Goal: Find specific page/section: Locate a particular part of the current website

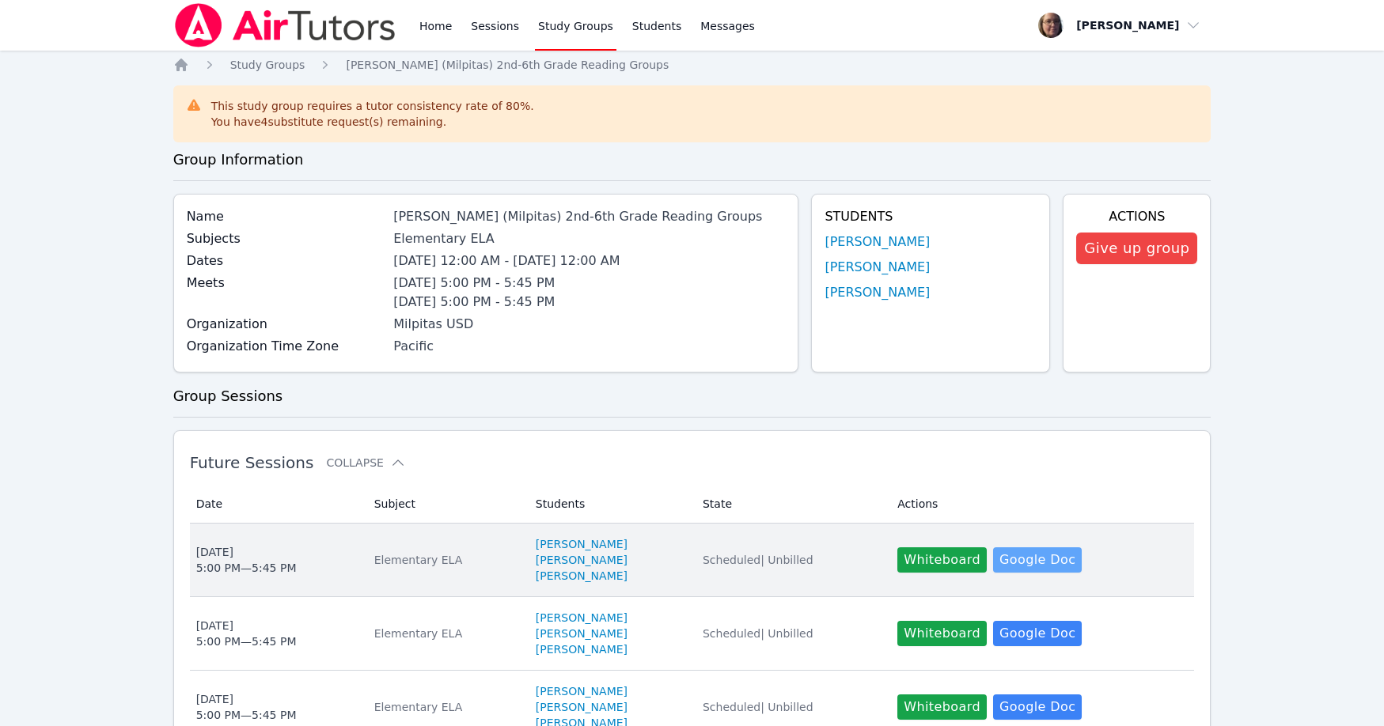
click at [1005, 555] on link "Google Doc" at bounding box center [1037, 559] width 89 height 25
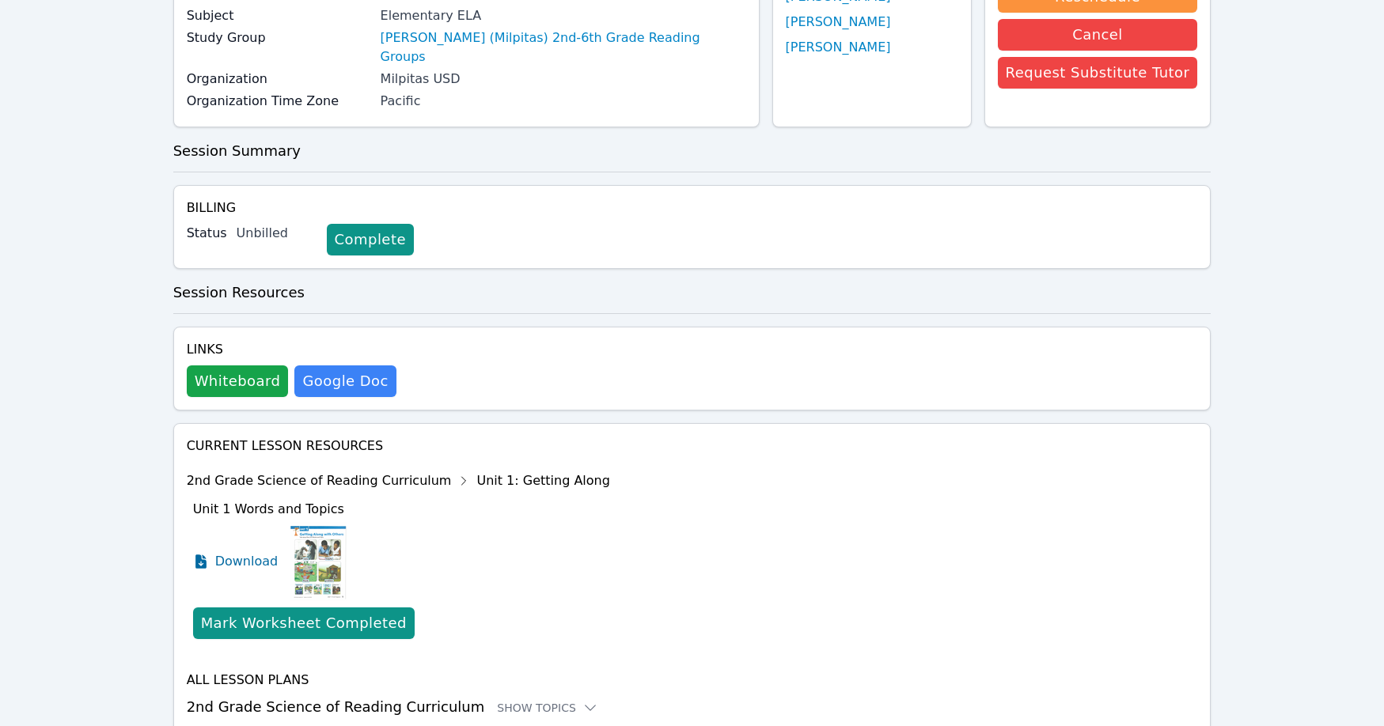
scroll to position [229, 0]
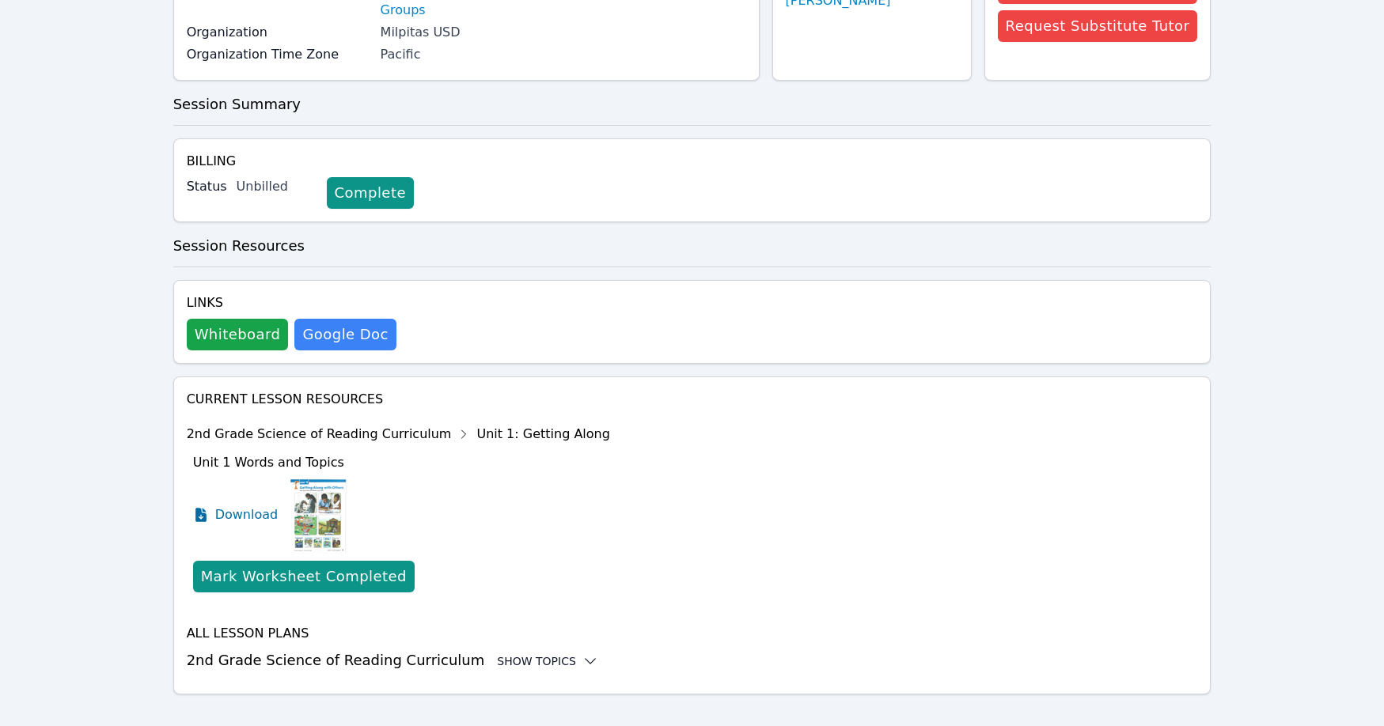
click at [585, 659] on icon at bounding box center [590, 661] width 10 height 5
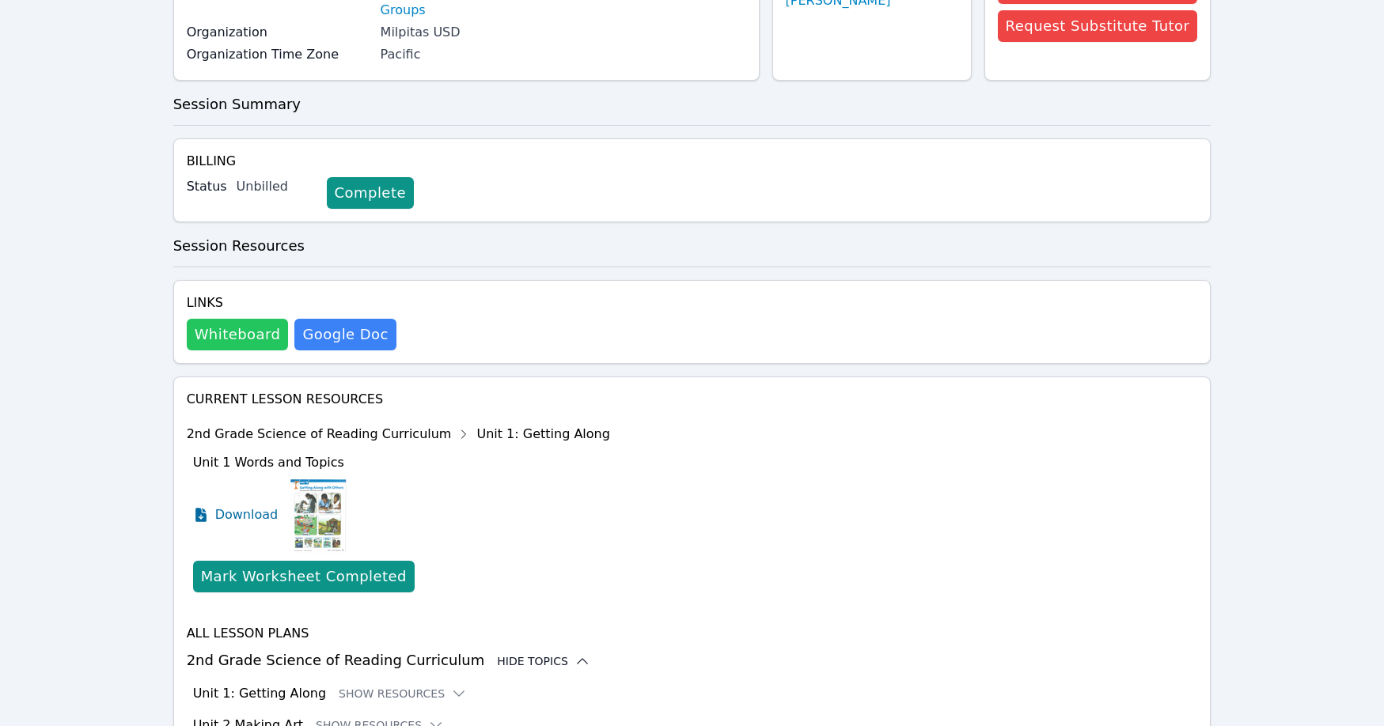
click at [242, 321] on button "Whiteboard" at bounding box center [238, 335] width 102 height 32
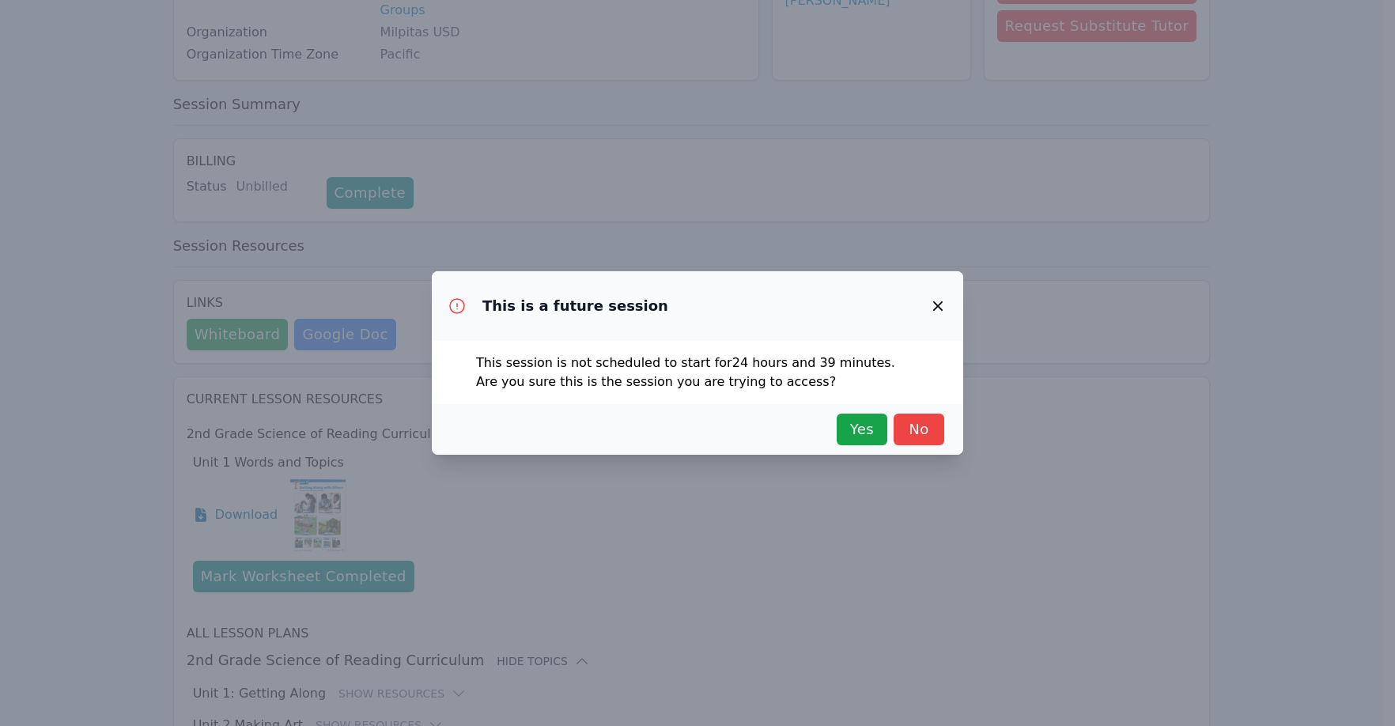
click at [935, 301] on icon "button" at bounding box center [938, 306] width 19 height 19
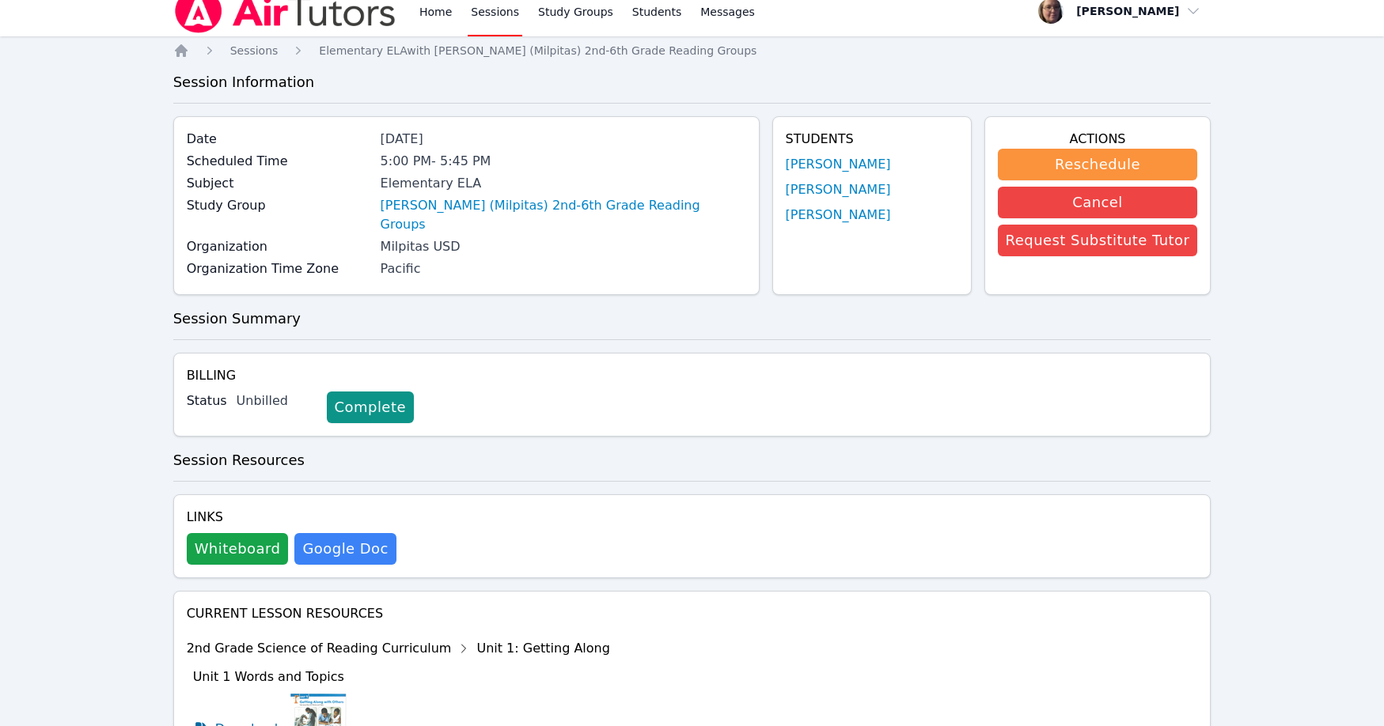
scroll to position [0, 0]
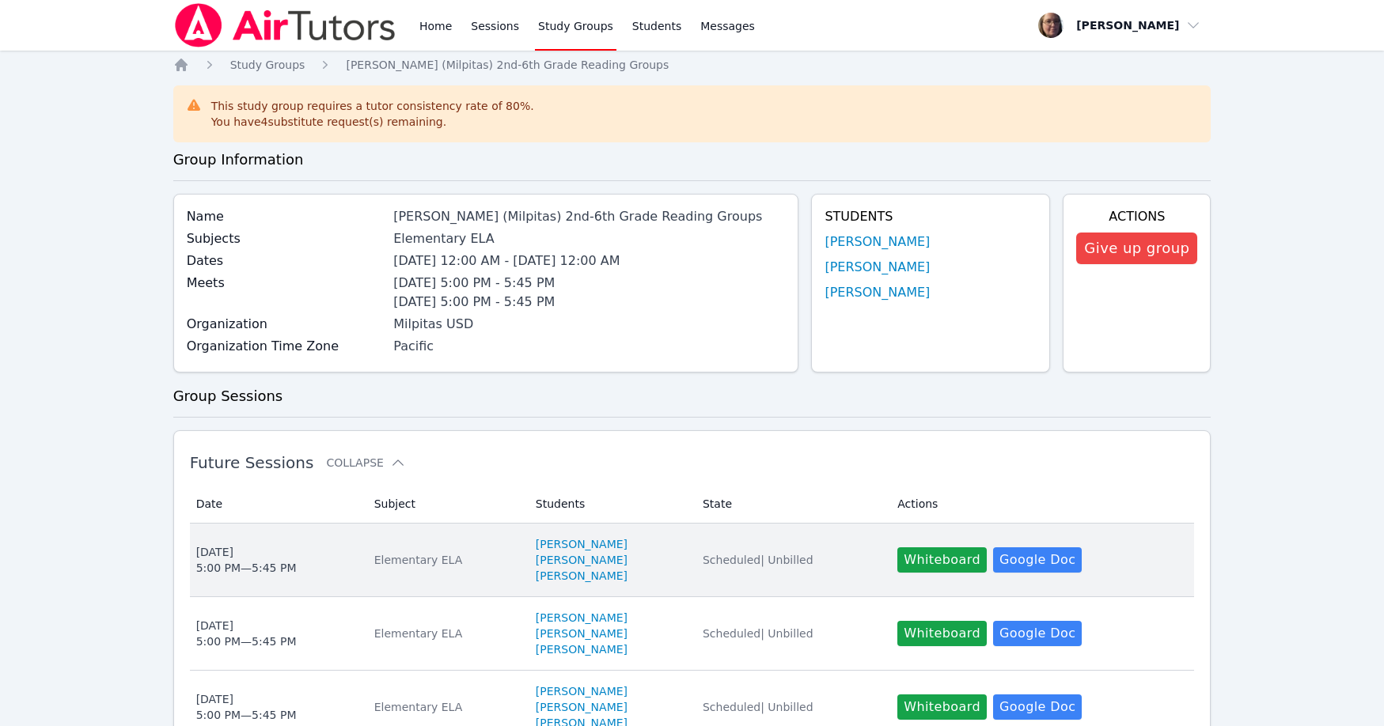
click at [252, 558] on div "Tue Oct 7 5:00 PM — 5:45 PM" at bounding box center [246, 560] width 100 height 32
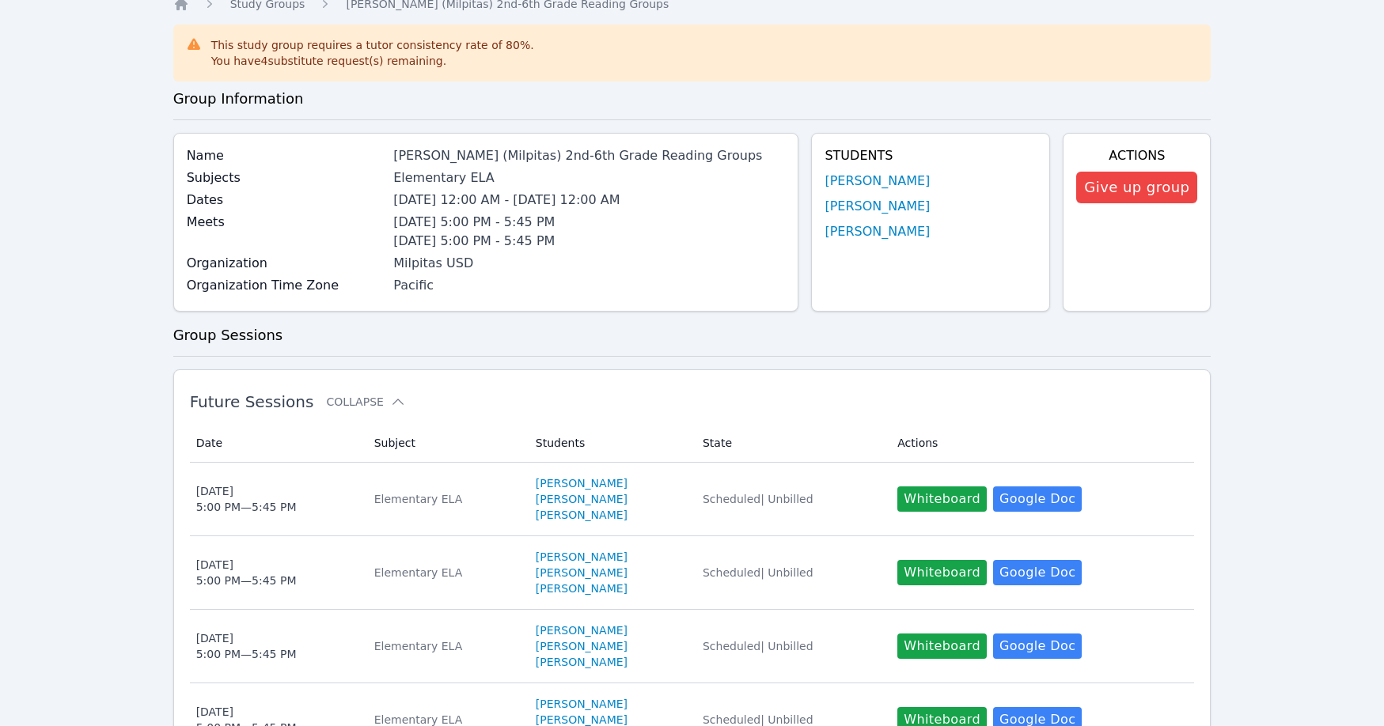
scroll to position [79, 0]
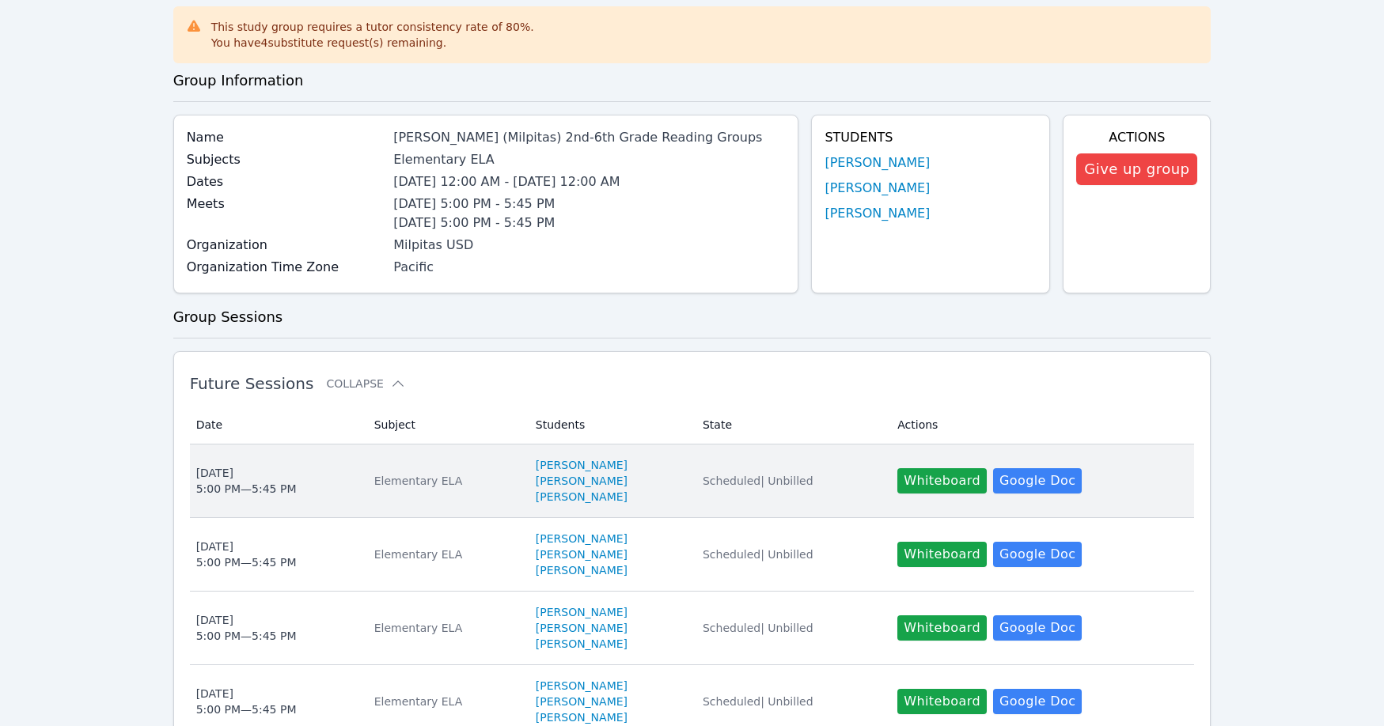
click at [736, 486] on span "Scheduled | Unbilled" at bounding box center [757, 481] width 111 height 13
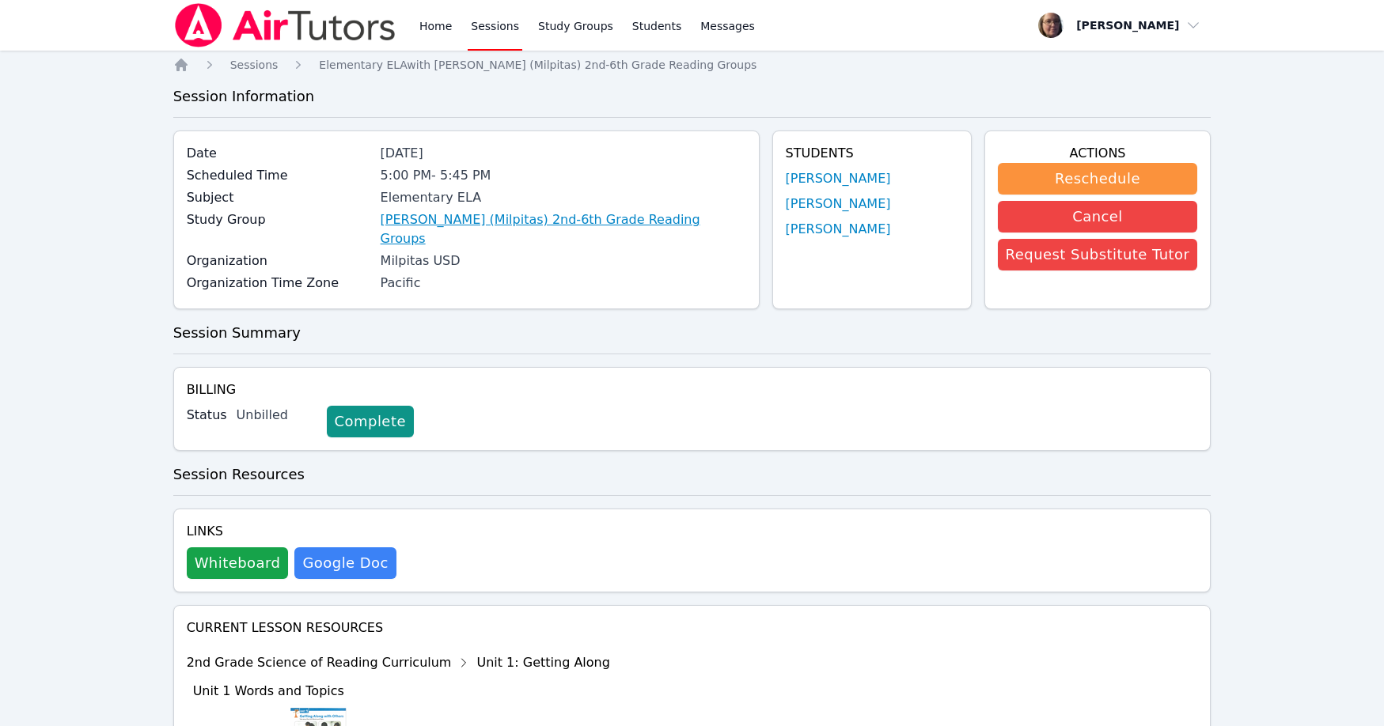
click at [583, 218] on link "Curtner (Milpitas) 2nd-6th Grade Reading Groups" at bounding box center [562, 229] width 365 height 38
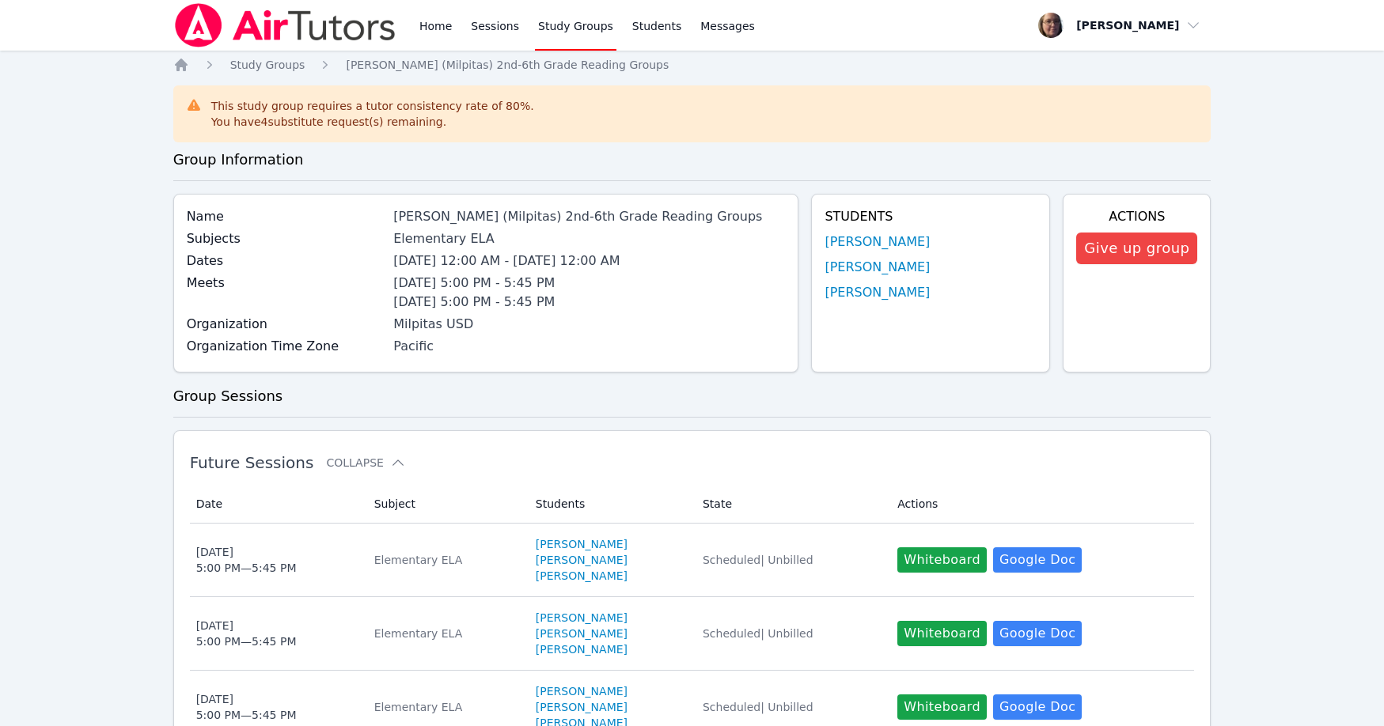
scroll to position [79, 0]
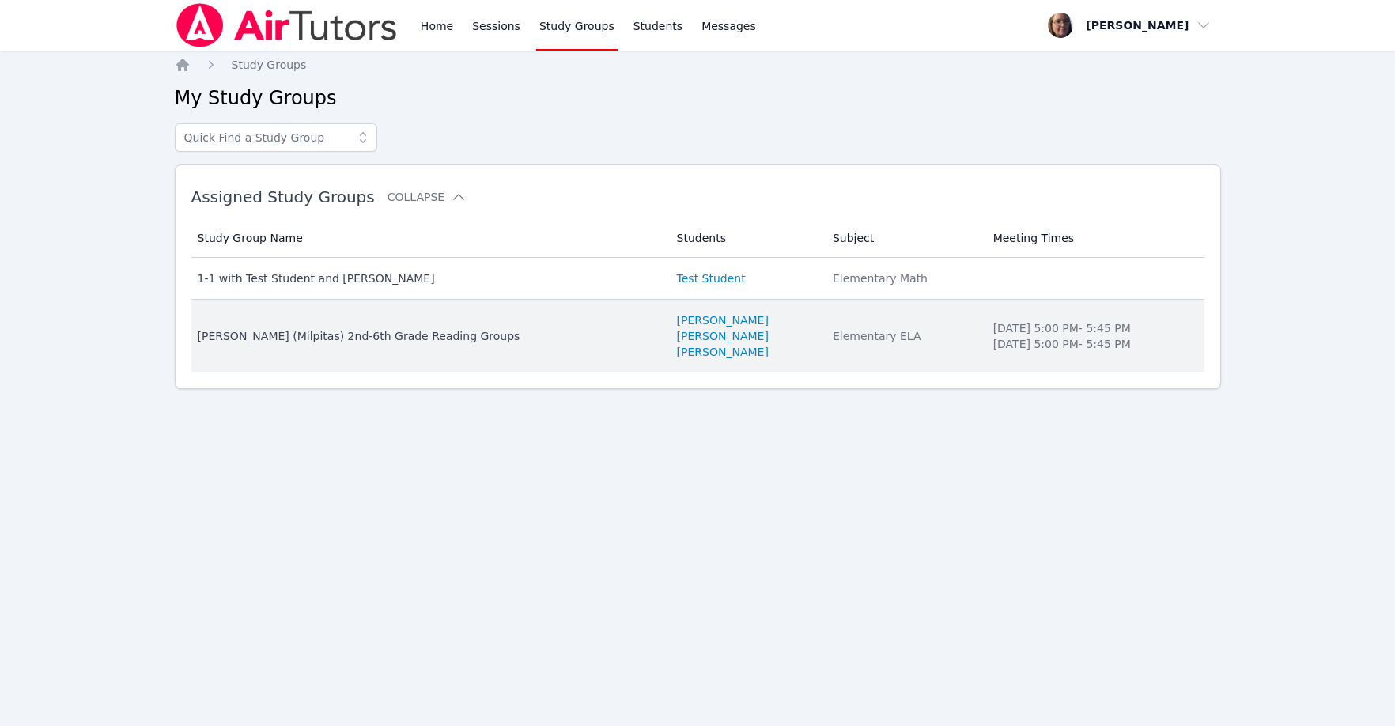
click at [363, 331] on div "[PERSON_NAME] (Milpitas) 2nd-6th Grade Reading Groups" at bounding box center [428, 336] width 460 height 16
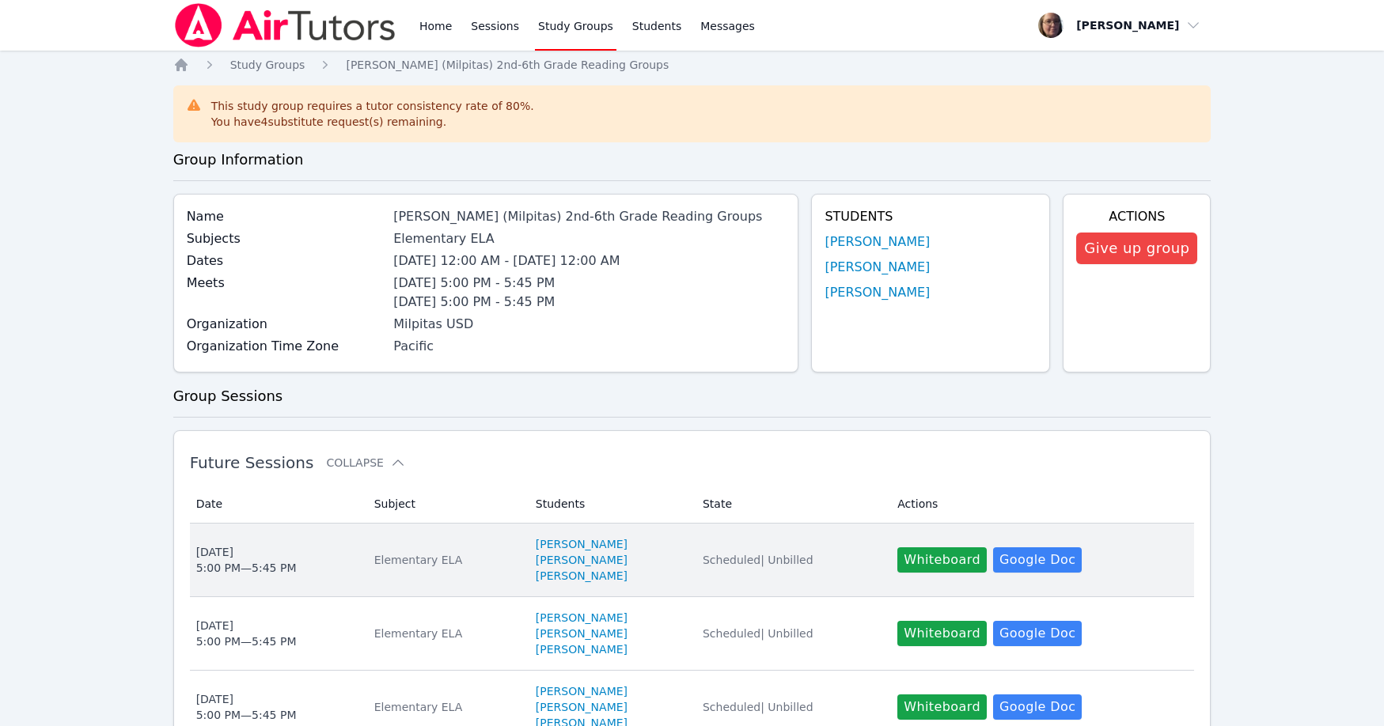
click at [303, 558] on span "[DATE] 5:00 PM — 5:45 PM" at bounding box center [275, 560] width 159 height 32
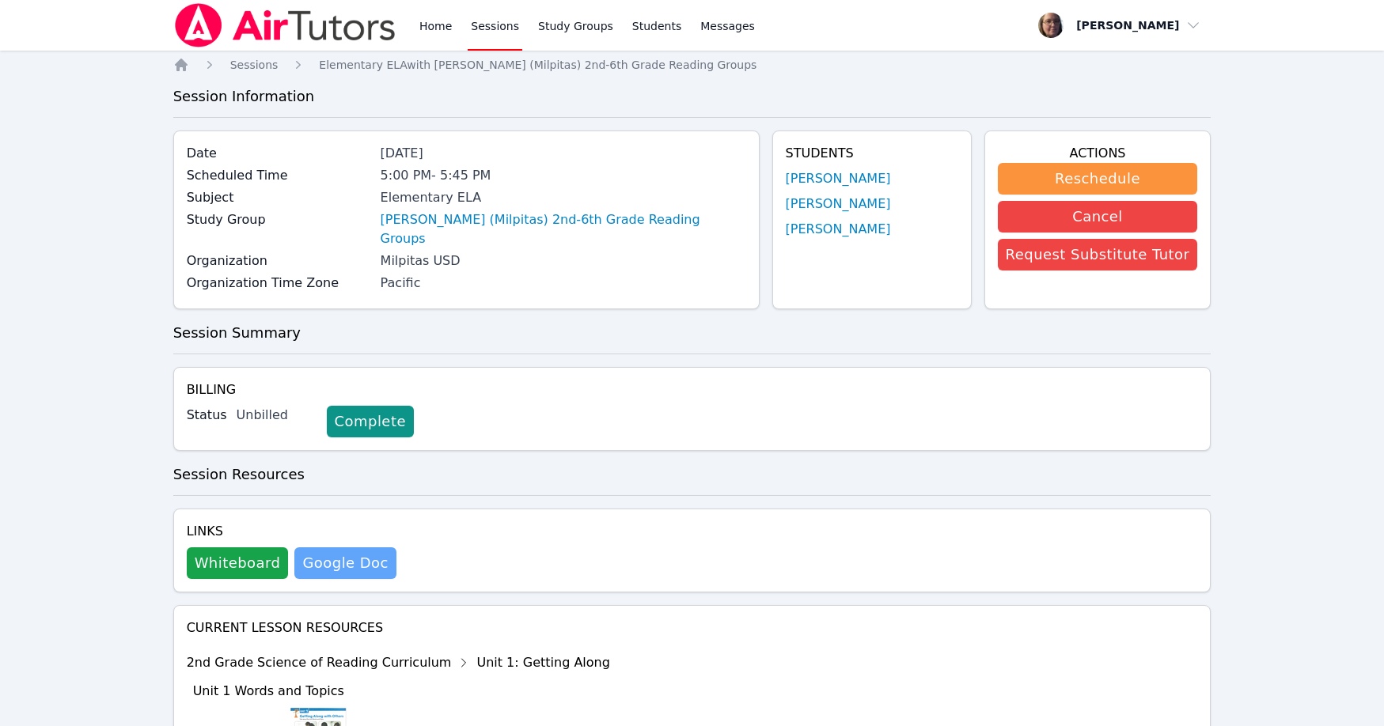
click at [360, 547] on link "Google Doc" at bounding box center [344, 563] width 101 height 32
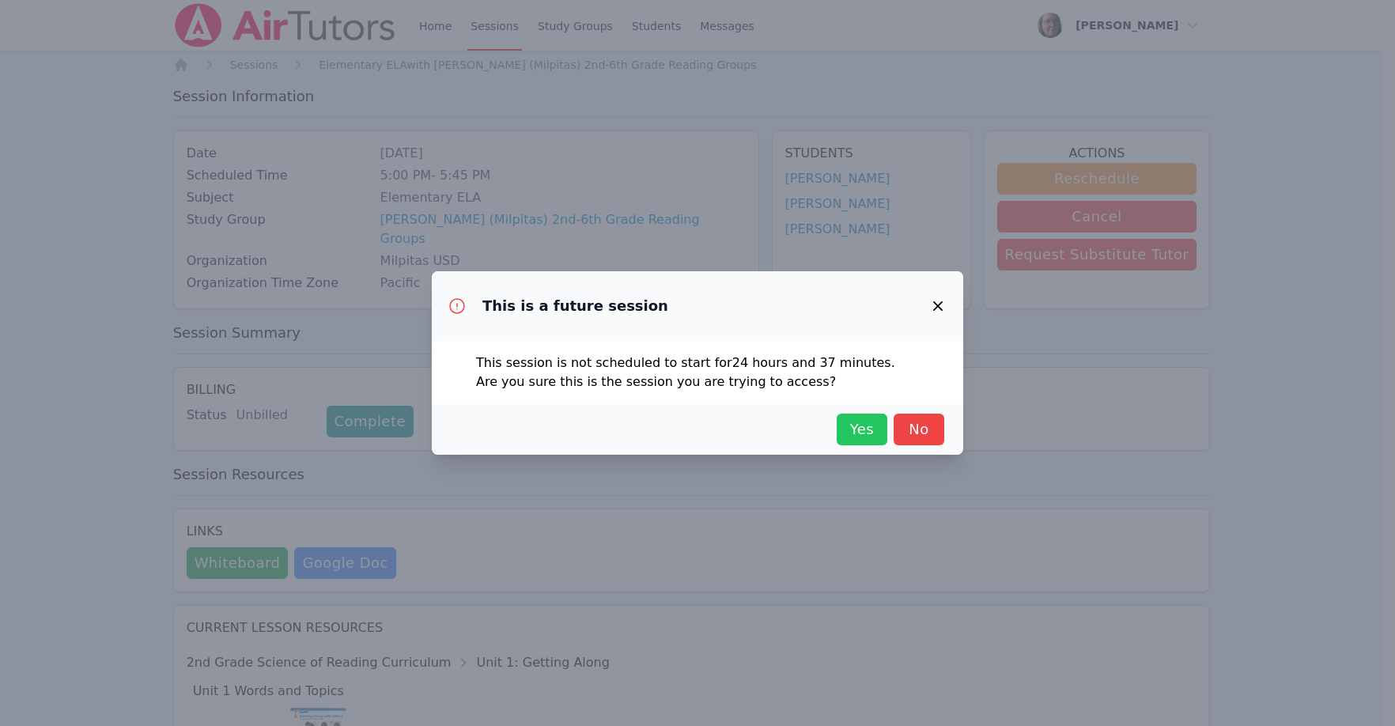
click at [850, 430] on span "Yes" at bounding box center [862, 429] width 35 height 22
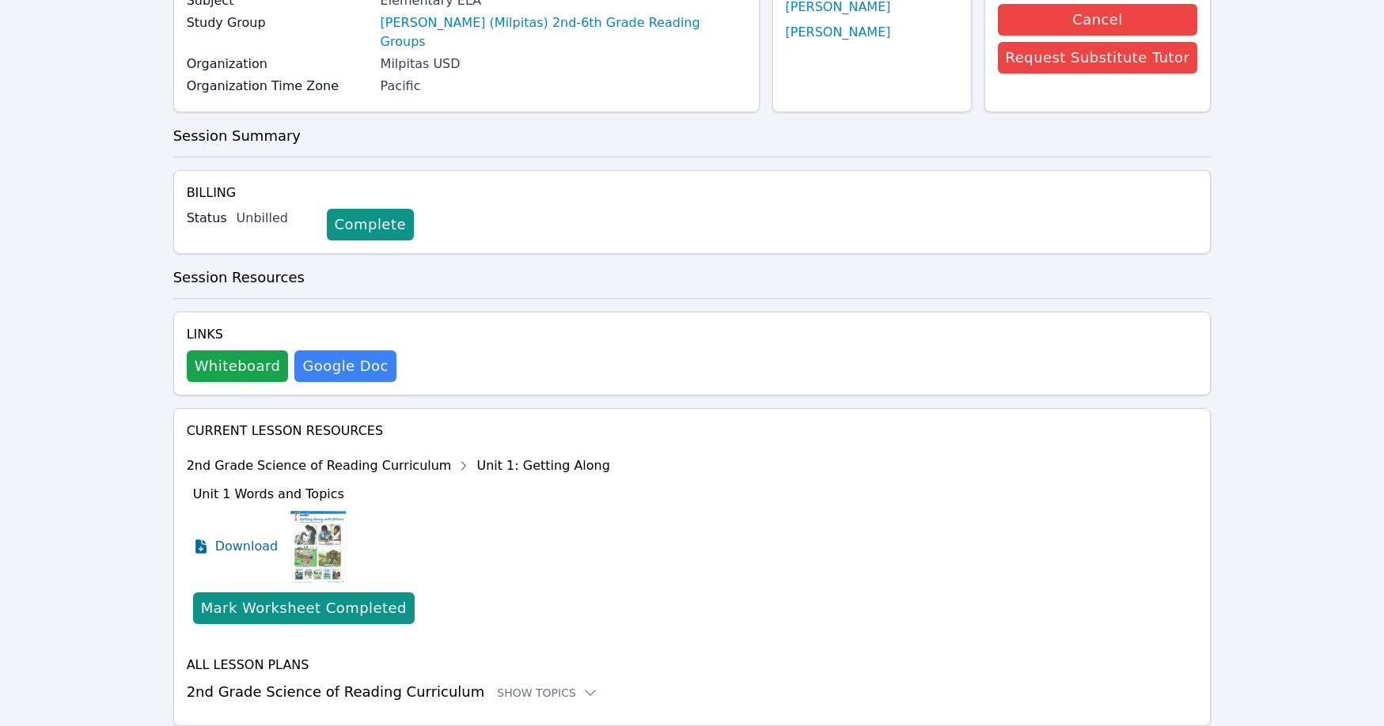
scroll to position [229, 0]
